Goal: Communication & Community: Answer question/provide support

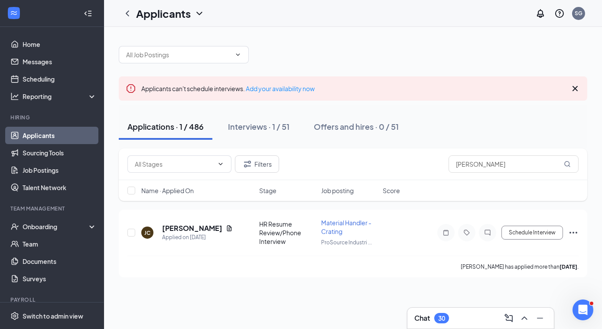
click at [571, 90] on icon "Cross" at bounding box center [575, 88] width 10 height 10
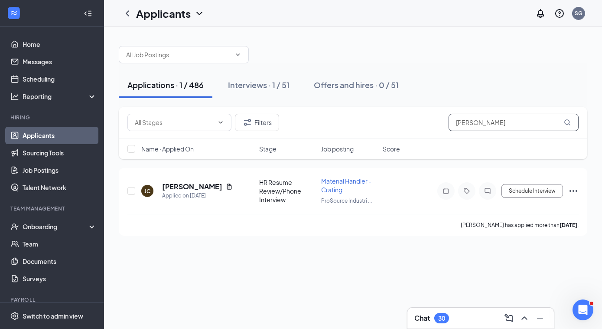
click at [484, 121] on input "[PERSON_NAME]" at bounding box center [514, 122] width 130 height 17
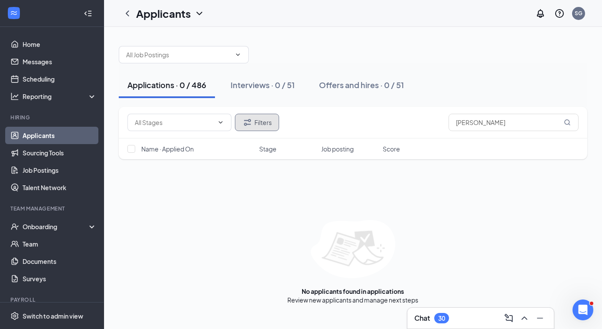
click at [266, 122] on button "Filters" at bounding box center [257, 122] width 44 height 17
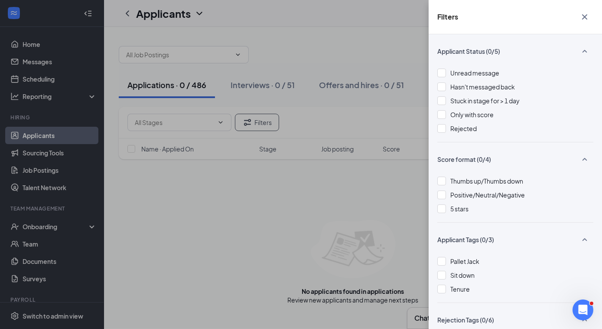
click at [443, 130] on div at bounding box center [441, 128] width 9 height 9
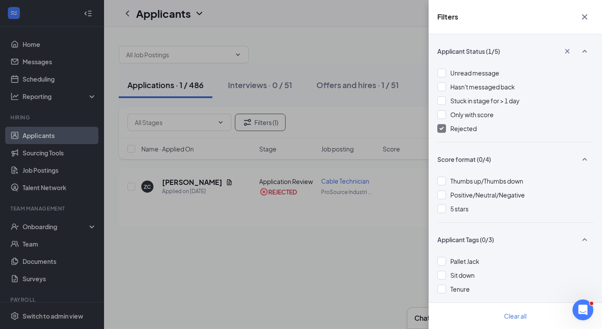
click at [178, 182] on div "Filters Applicant Status (1/5) Unread message Hasn't messaged back Stuck in sta…" at bounding box center [301, 164] width 602 height 329
click at [280, 245] on div "Filters Applicant Status (1/5) Unread message Hasn't messaged back Stuck in sta…" at bounding box center [301, 164] width 602 height 329
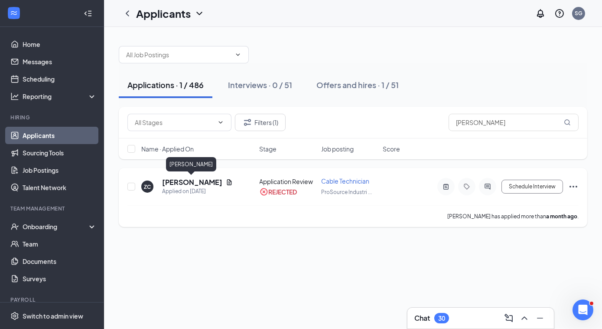
click at [166, 183] on h5 "[PERSON_NAME]" at bounding box center [192, 182] width 60 height 10
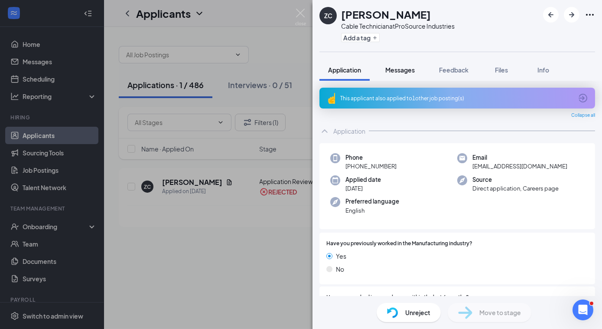
click at [404, 67] on span "Messages" at bounding box center [399, 70] width 29 height 8
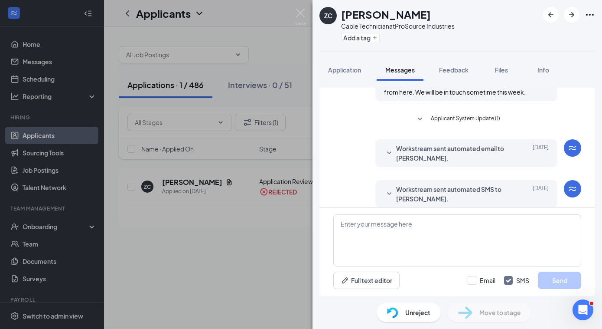
scroll to position [450, 0]
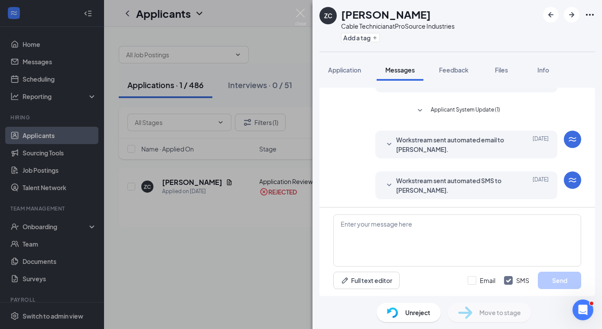
click at [387, 184] on icon "SmallChevronDown" at bounding box center [389, 184] width 4 height 3
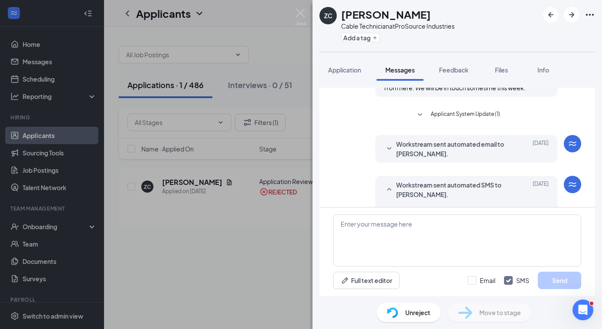
scroll to position [443, 0]
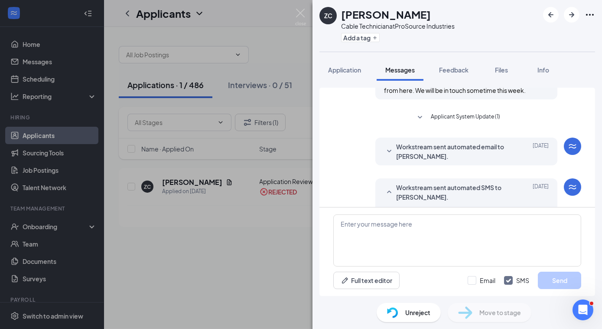
click at [384, 149] on icon "SmallChevronDown" at bounding box center [389, 151] width 10 height 10
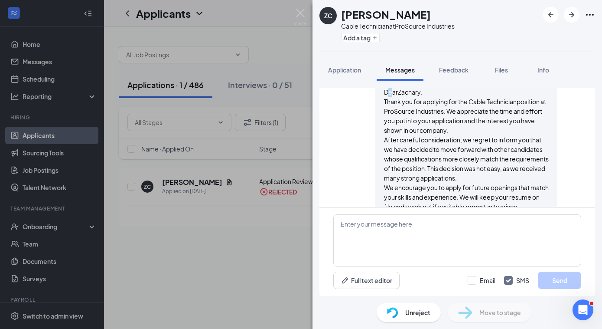
scroll to position [517, 0]
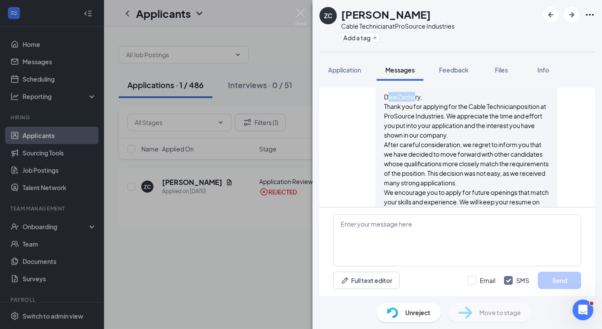
drag, startPoint x: 381, startPoint y: 91, endPoint x: 409, endPoint y: 99, distance: 29.8
click at [409, 99] on p "DearZachary," at bounding box center [466, 97] width 165 height 10
drag, startPoint x: 409, startPoint y: 99, endPoint x: 382, endPoint y: 96, distance: 27.9
click at [384, 95] on p "DearZachary," at bounding box center [466, 97] width 165 height 10
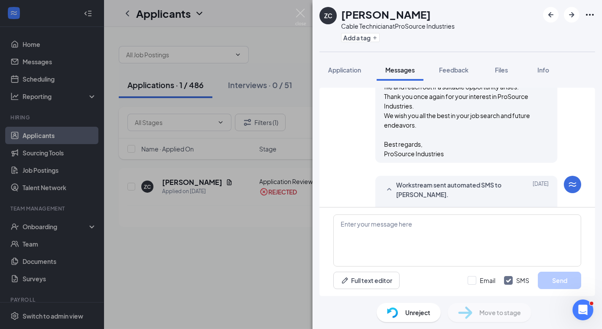
scroll to position [644, 0]
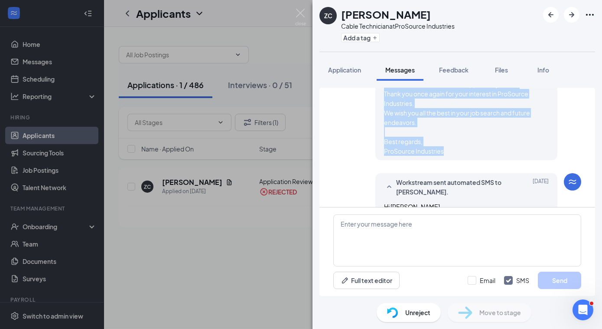
drag, startPoint x: 379, startPoint y: 96, endPoint x: 462, endPoint y: 163, distance: 107.0
click at [462, 156] on span "DearZachary, Thank you for applying for the Cable Technicianposition at ProSour…" at bounding box center [466, 60] width 165 height 191
copy span "DearZachary, Thank you for applying for the Cable Technicianposition at ProSour…"
click at [302, 11] on img at bounding box center [300, 17] width 11 height 17
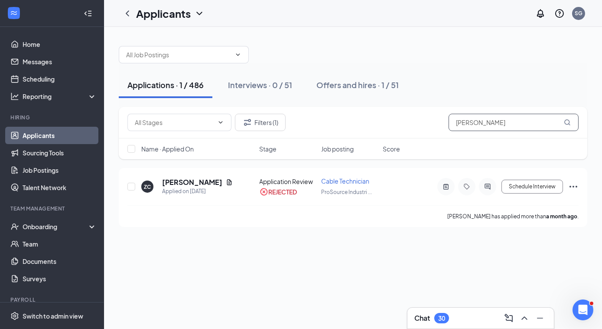
click at [486, 125] on input "[PERSON_NAME]" at bounding box center [514, 122] width 130 height 17
click at [485, 128] on input "[PERSON_NAME]" at bounding box center [514, 122] width 130 height 17
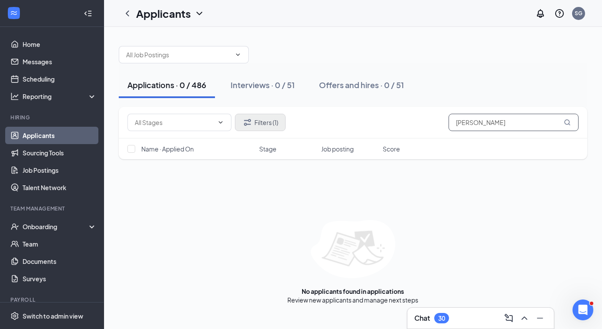
type input "[PERSON_NAME]"
click at [270, 121] on button "Filters (1)" at bounding box center [260, 122] width 51 height 17
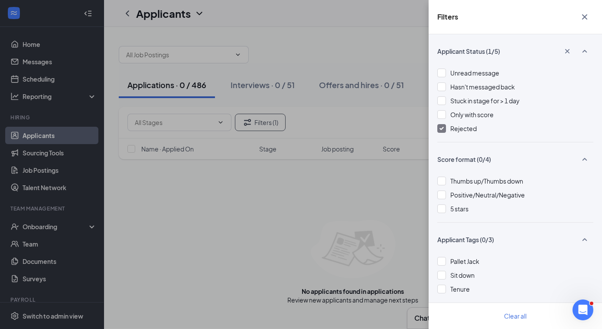
click at [440, 129] on img at bounding box center [442, 128] width 4 height 3
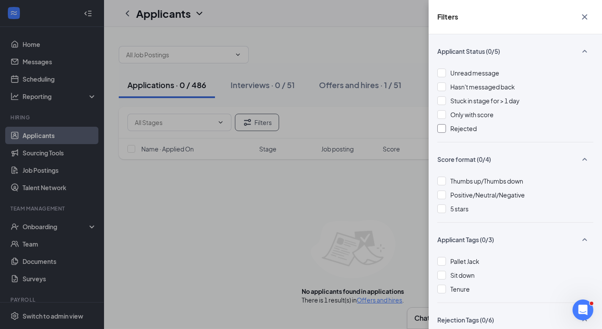
click at [586, 18] on icon "Cross" at bounding box center [585, 17] width 10 height 10
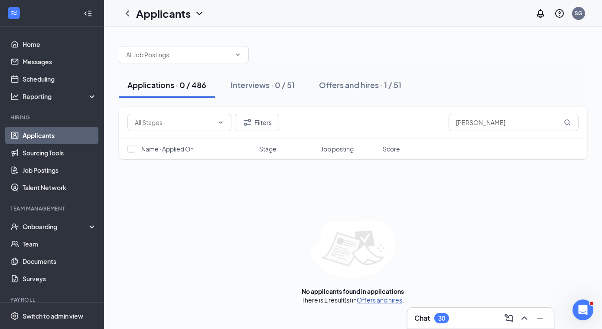
click at [375, 298] on link "Offers and hires" at bounding box center [380, 300] width 46 height 8
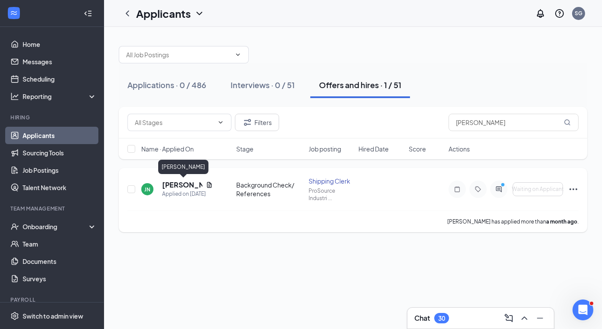
click at [174, 184] on h5 "[PERSON_NAME]" at bounding box center [182, 185] width 40 height 10
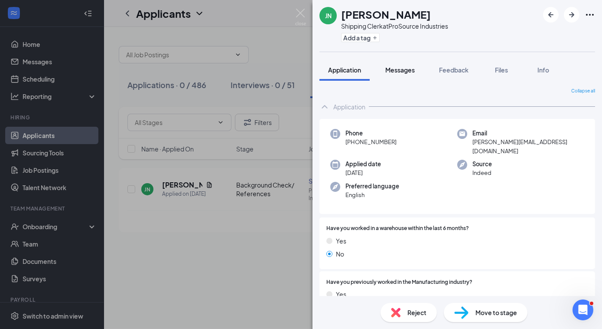
click at [392, 71] on span "Messages" at bounding box center [399, 70] width 29 height 8
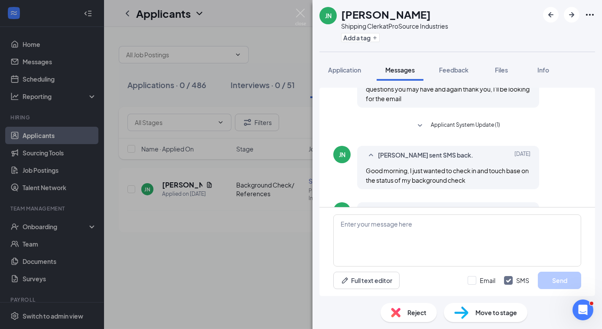
scroll to position [542, 0]
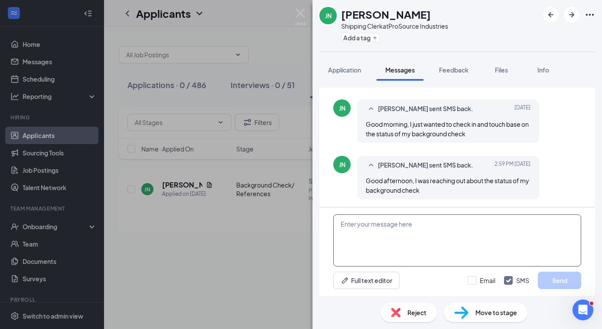
click at [347, 227] on textarea at bounding box center [457, 240] width 248 height 52
paste textarea "DearZachary, Thank you for applying for the Cable Technicianposition at ProSour…"
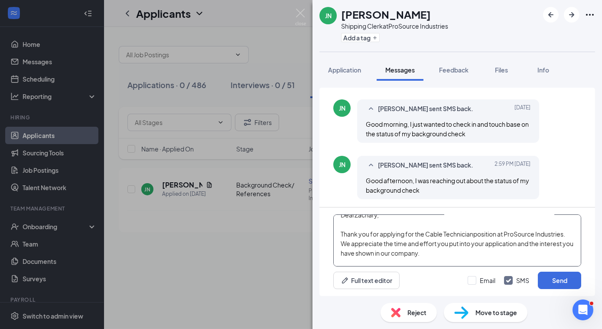
scroll to position [0, 0]
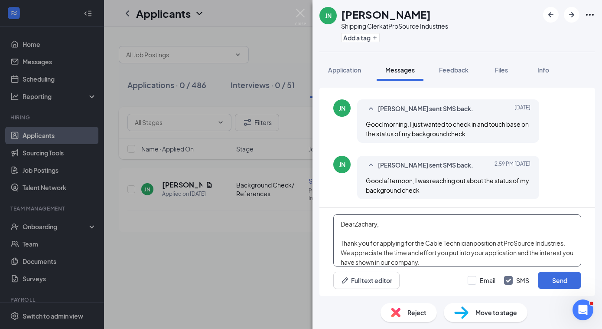
click at [355, 226] on textarea "DearZachary, Thank you for applying for the Cable Technicianposition at ProSour…" at bounding box center [457, 240] width 248 height 52
type textarea "Dear [PERSON_NAME], Thank you for applying for the Cable Technicianposition at …"
click at [472, 279] on input "Email" at bounding box center [482, 280] width 28 height 9
checkbox input "true"
drag, startPoint x: 507, startPoint y: 280, endPoint x: 497, endPoint y: 284, distance: 11.0
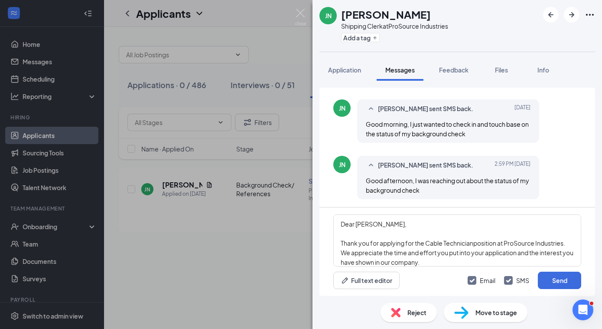
click at [507, 280] on input "SMS" at bounding box center [516, 280] width 25 height 9
checkbox input "false"
click at [355, 223] on textarea "Dear [PERSON_NAME], Thank you for applying for the Cable Technicianposition at …" at bounding box center [457, 240] width 248 height 52
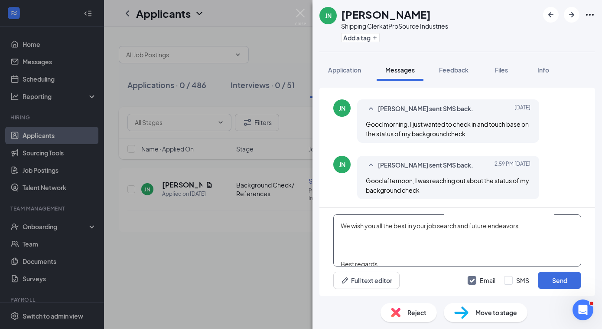
scroll to position [147, 0]
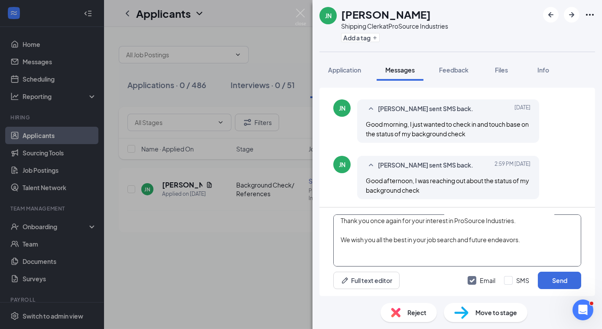
click at [344, 251] on textarea "Dear [PERSON_NAME], Thank you for applying for the Cable Technician position at…" at bounding box center [457, 240] width 248 height 52
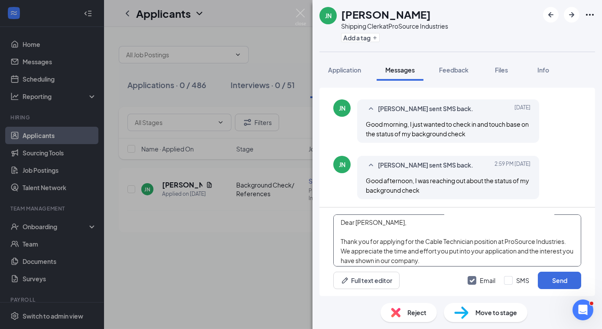
scroll to position [0, 0]
drag, startPoint x: 427, startPoint y: 243, endPoint x: 474, endPoint y: 243, distance: 46.4
click at [474, 243] on textarea "Dear [PERSON_NAME], Thank you for applying for the Cable Technician position at…" at bounding box center [457, 240] width 248 height 52
type textarea "Dear [PERSON_NAME], Thank you for applying for the Shipping Clerk position at P…"
click at [568, 281] on button "Send" at bounding box center [559, 279] width 43 height 17
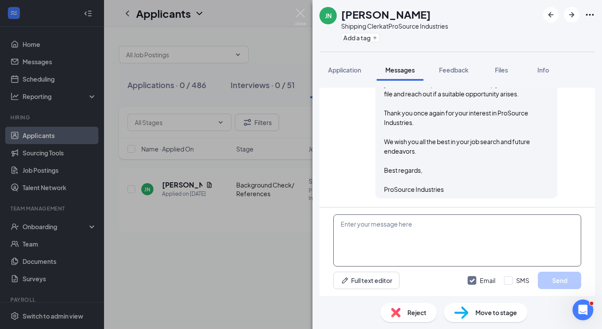
scroll to position [846, 0]
click at [300, 12] on img at bounding box center [300, 17] width 11 height 17
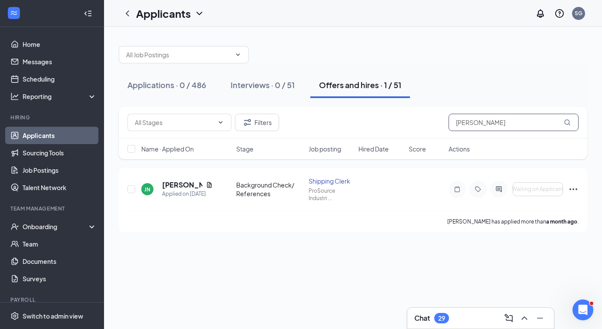
click at [477, 125] on input "[PERSON_NAME]" at bounding box center [514, 122] width 130 height 17
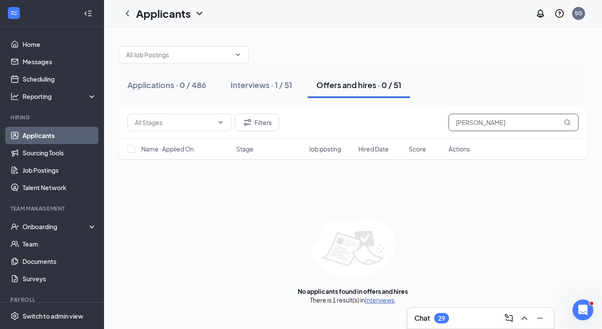
type input "[PERSON_NAME]"
drag, startPoint x: 380, startPoint y: 300, endPoint x: 380, endPoint y: 294, distance: 5.6
click at [380, 300] on link "Interviews" at bounding box center [379, 300] width 29 height 8
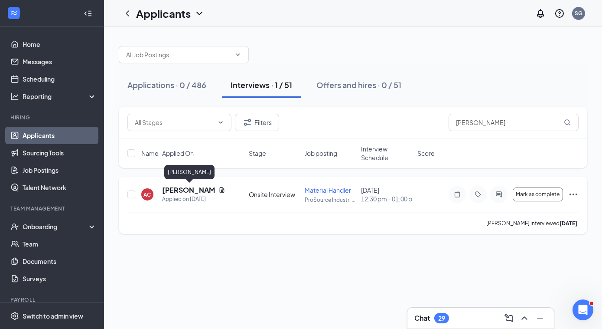
click at [186, 191] on h5 "[PERSON_NAME]" at bounding box center [188, 190] width 53 height 10
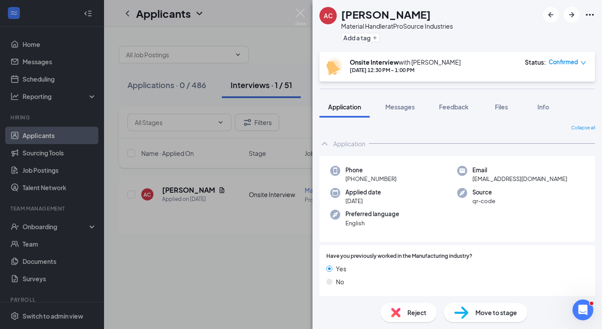
click at [401, 281] on div "No" at bounding box center [457, 282] width 262 height 10
click at [411, 314] on span "Reject" at bounding box center [417, 312] width 19 height 10
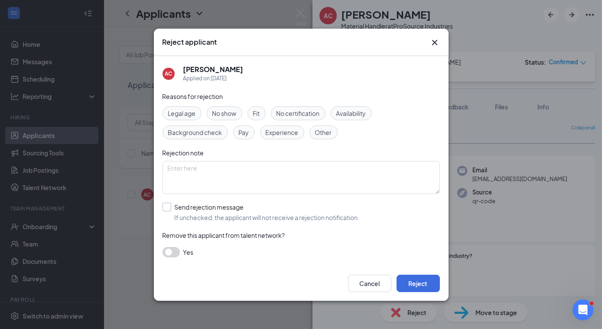
click at [167, 206] on input "Send rejection message If unchecked, the applicant will not receive a rejection…" at bounding box center [261, 211] width 197 height 19
checkbox input "true"
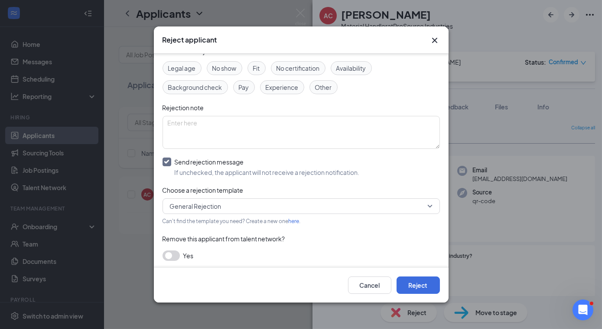
scroll to position [43, 0]
click at [422, 203] on span "General Rejection" at bounding box center [301, 205] width 263 height 13
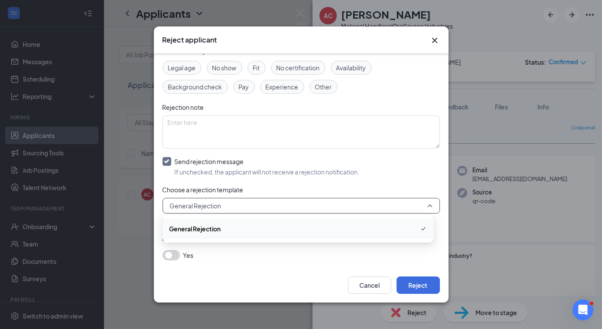
click at [434, 40] on icon "Cross" at bounding box center [434, 40] width 5 height 5
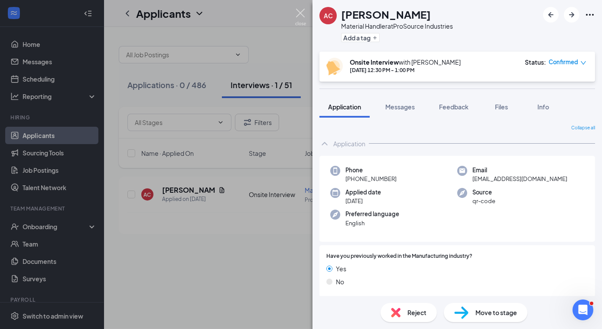
click at [299, 11] on img at bounding box center [300, 17] width 11 height 17
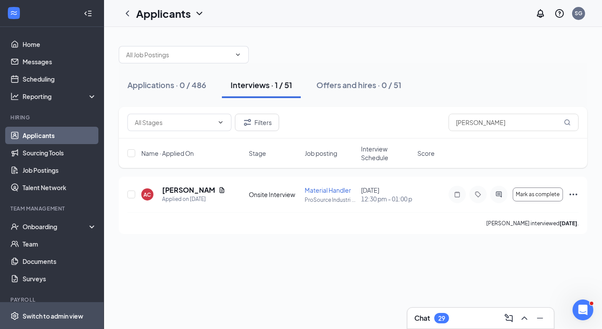
click at [61, 316] on div "Switch to admin view" at bounding box center [53, 315] width 61 height 9
